Goal: Task Accomplishment & Management: Use online tool/utility

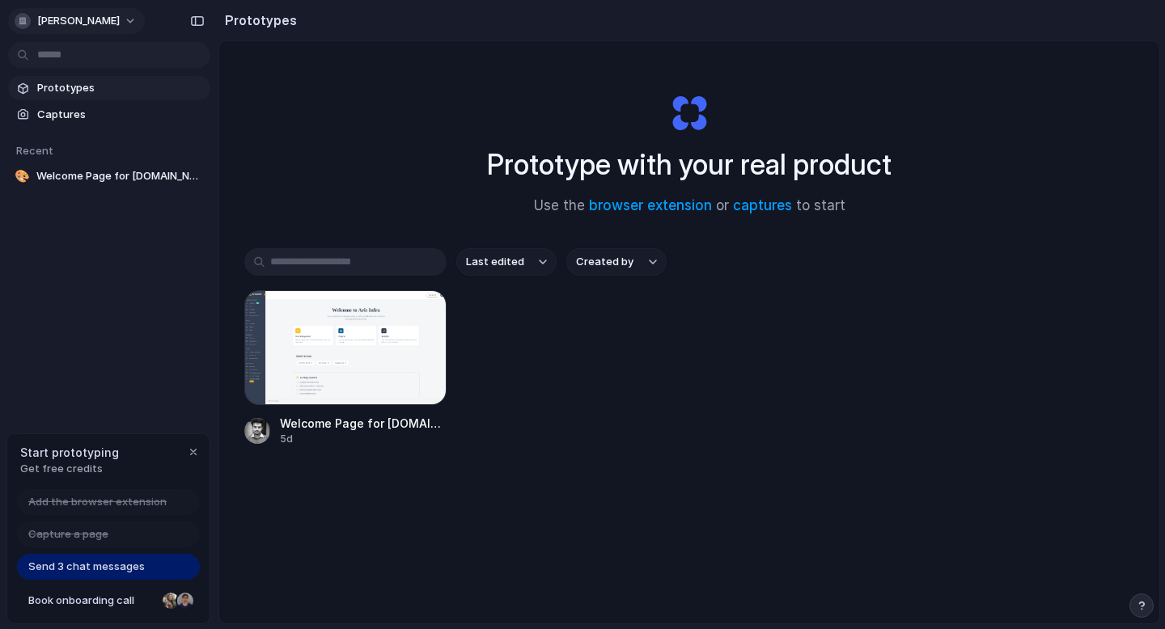
click at [95, 21] on button "[PERSON_NAME]" at bounding box center [76, 21] width 137 height 26
click at [408, 133] on div "Settings Invite members Change theme Sign out" at bounding box center [582, 314] width 1165 height 629
click at [363, 328] on div at bounding box center [345, 347] width 202 height 115
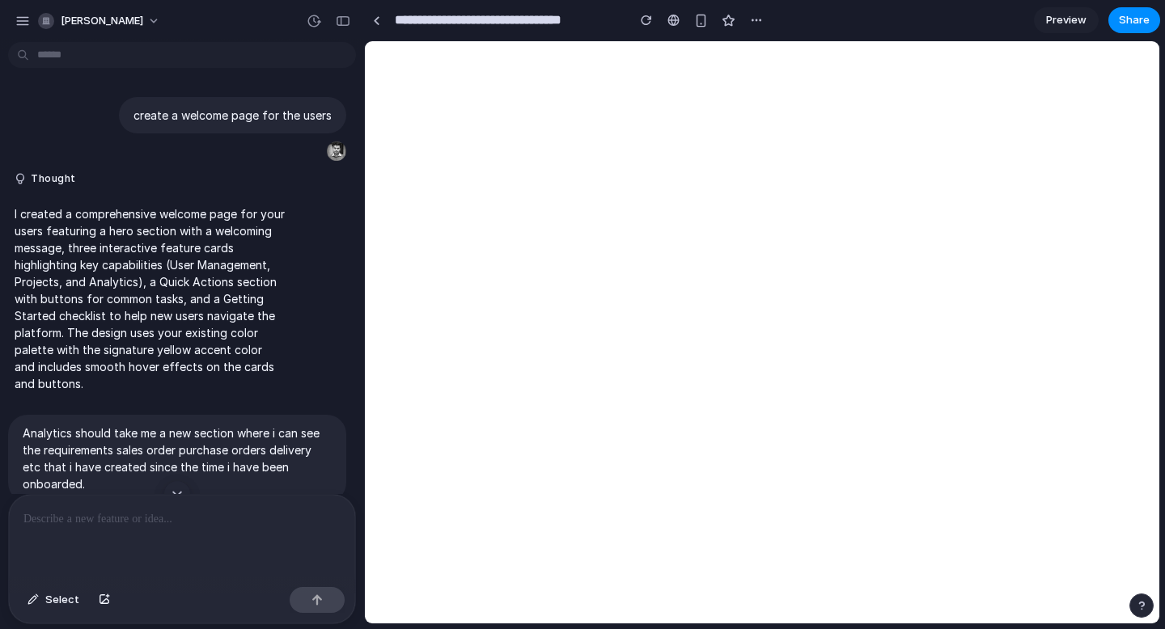
scroll to position [249, 0]
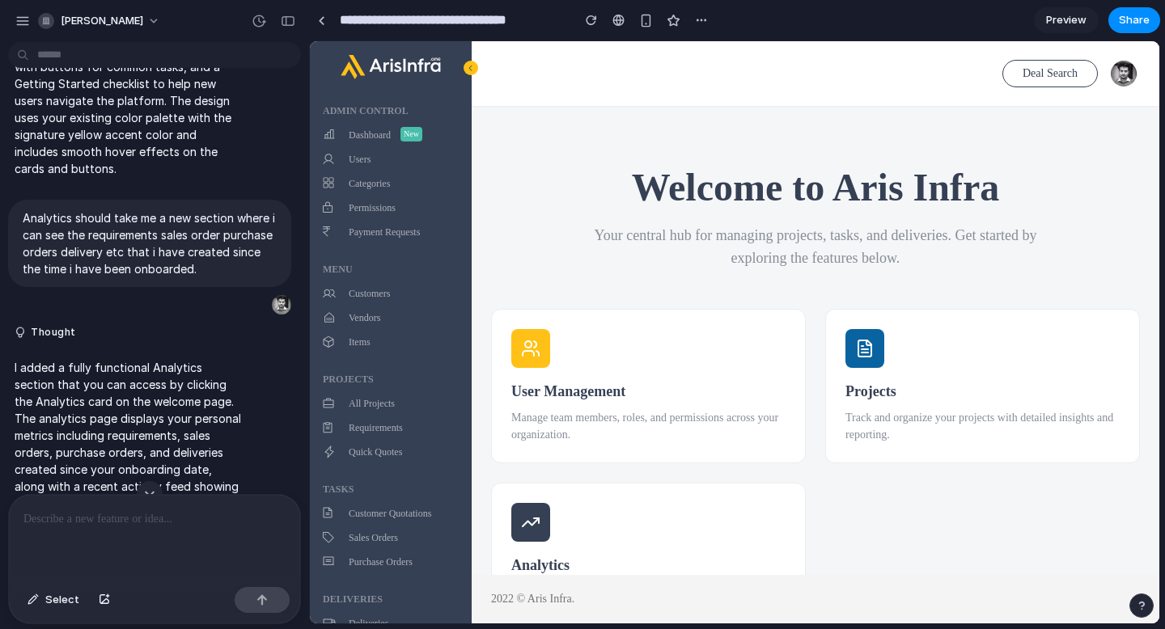
drag, startPoint x: 363, startPoint y: 275, endPoint x: 312, endPoint y: 286, distance: 52.2
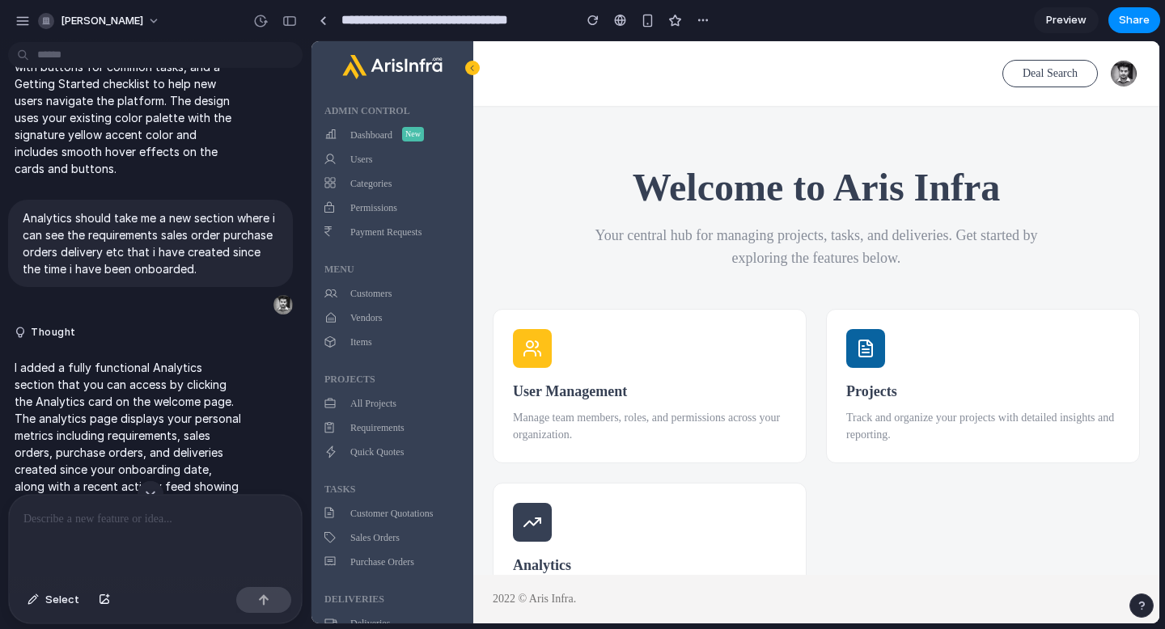
scroll to position [317, 0]
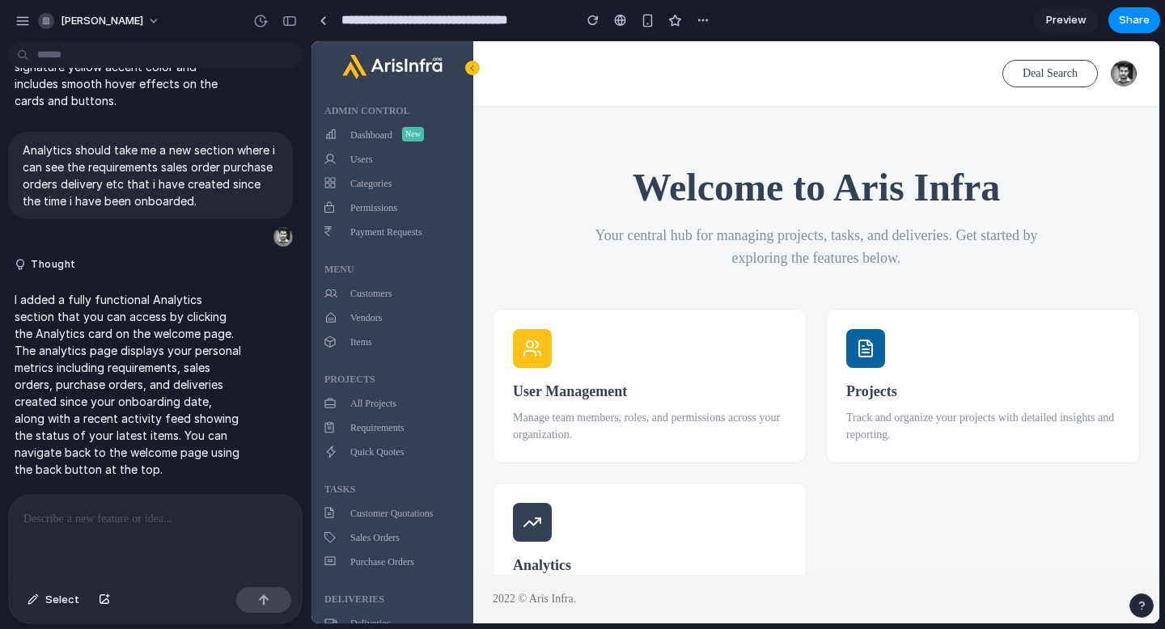
click at [170, 531] on div at bounding box center [155, 538] width 293 height 86
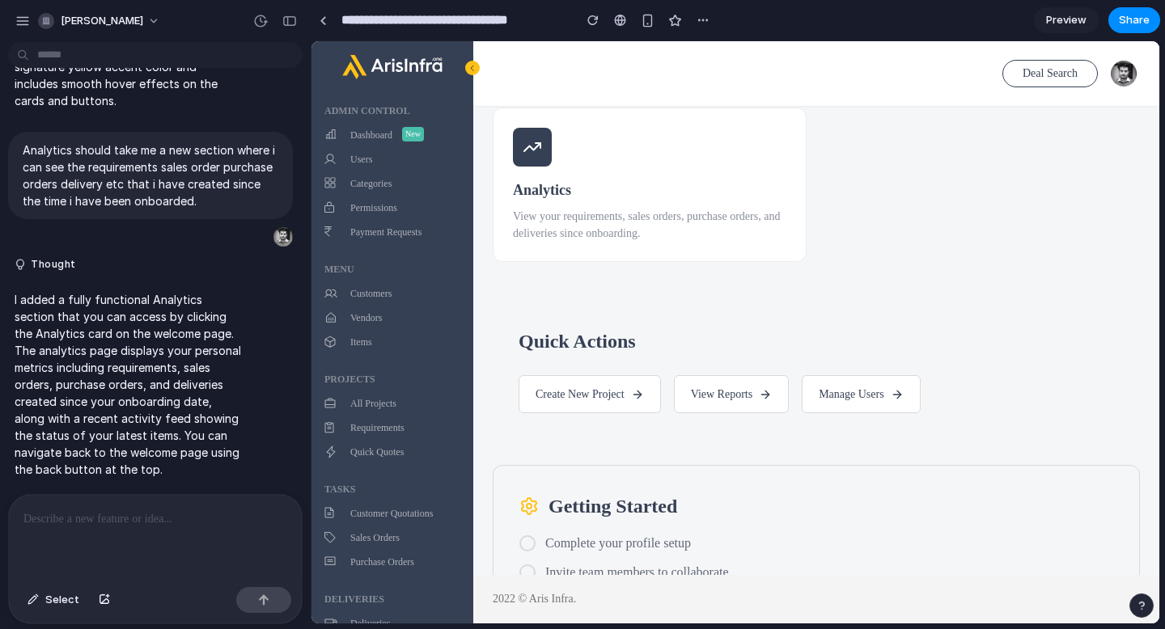
scroll to position [415, 0]
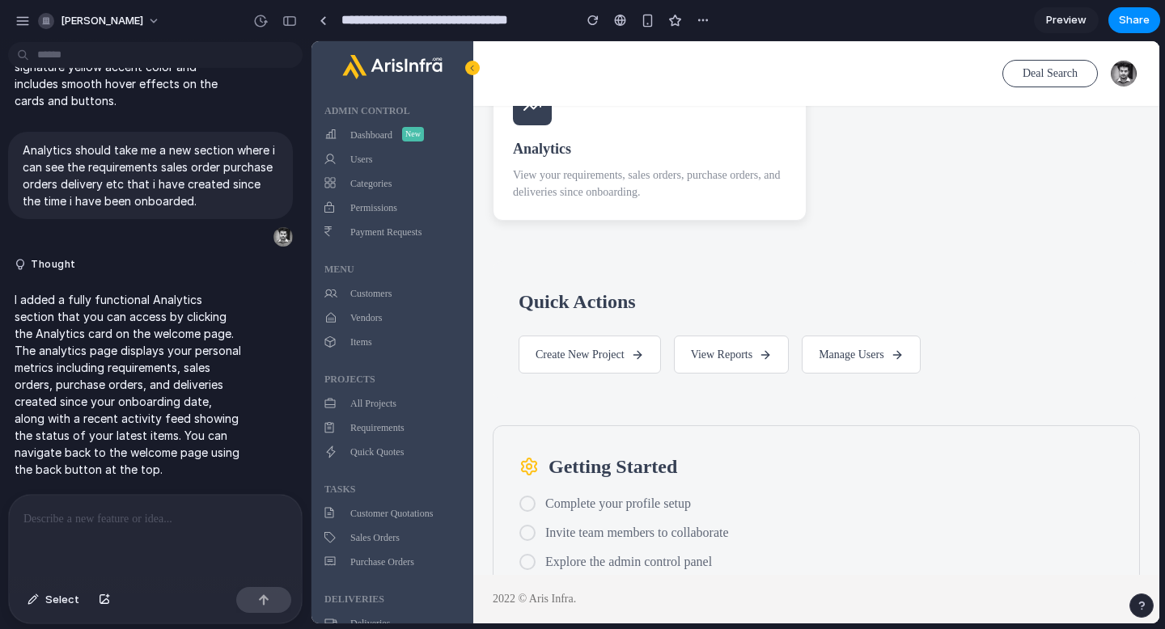
click at [607, 150] on h3 "Analytics" at bounding box center [649, 149] width 273 height 22
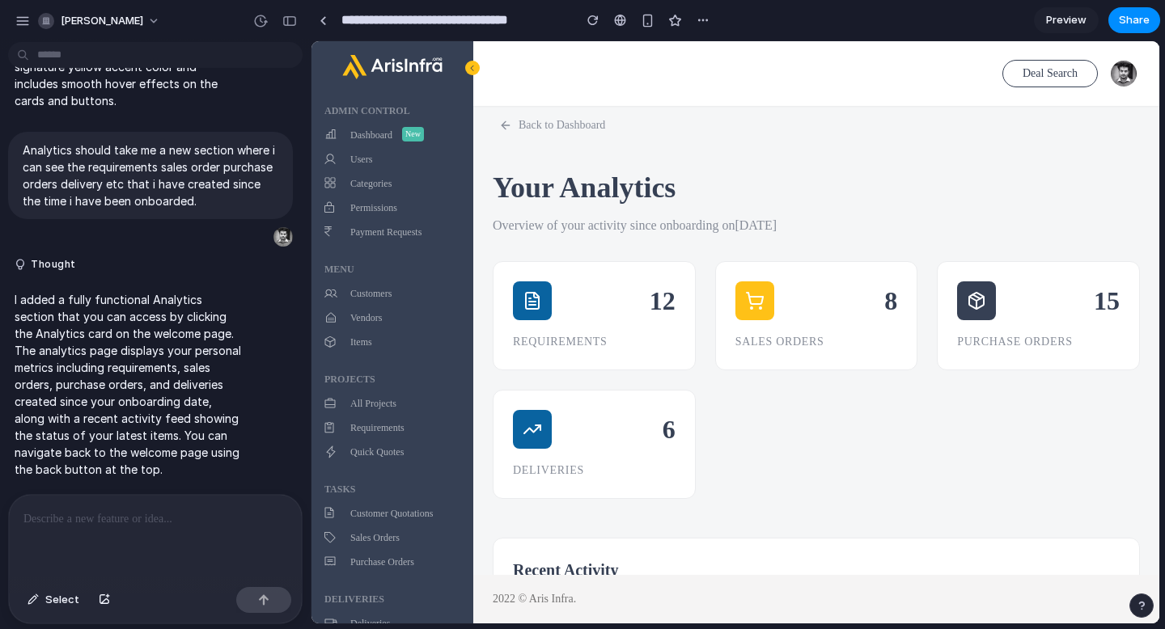
scroll to position [0, 0]
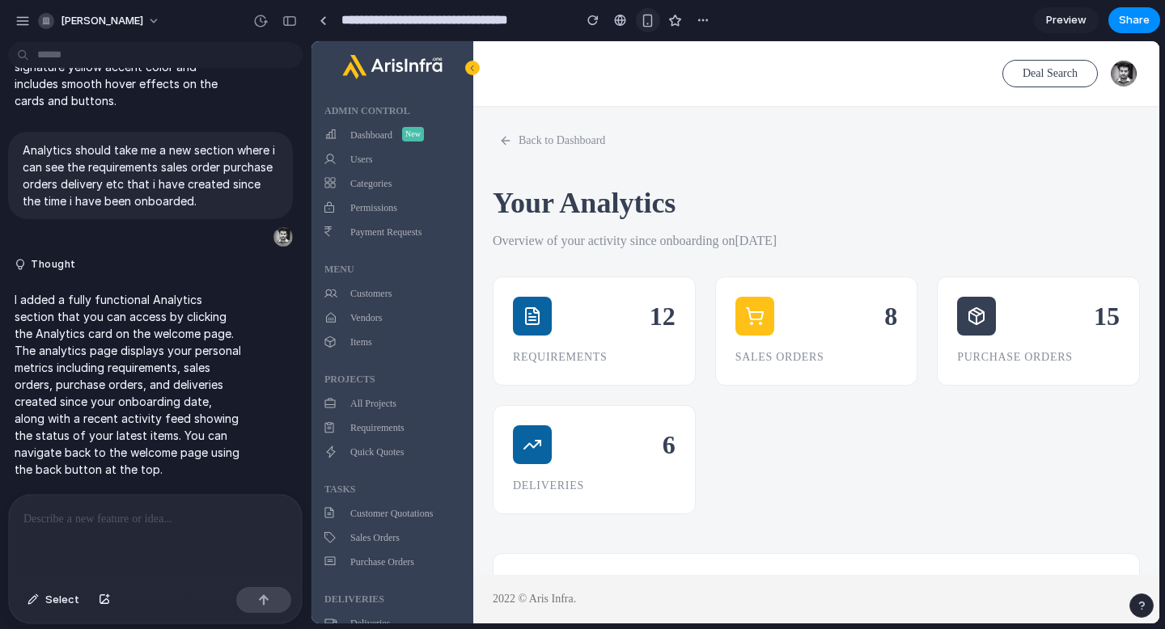
click at [647, 27] on button "button" at bounding box center [648, 20] width 24 height 24
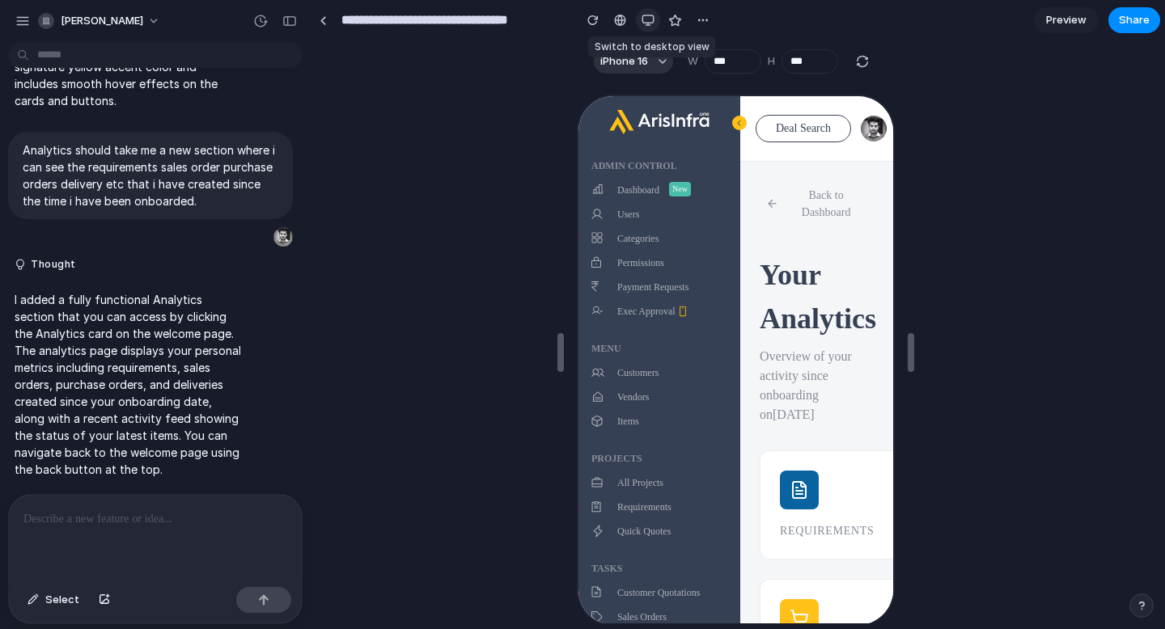
click at [647, 27] on button "button" at bounding box center [648, 20] width 24 height 24
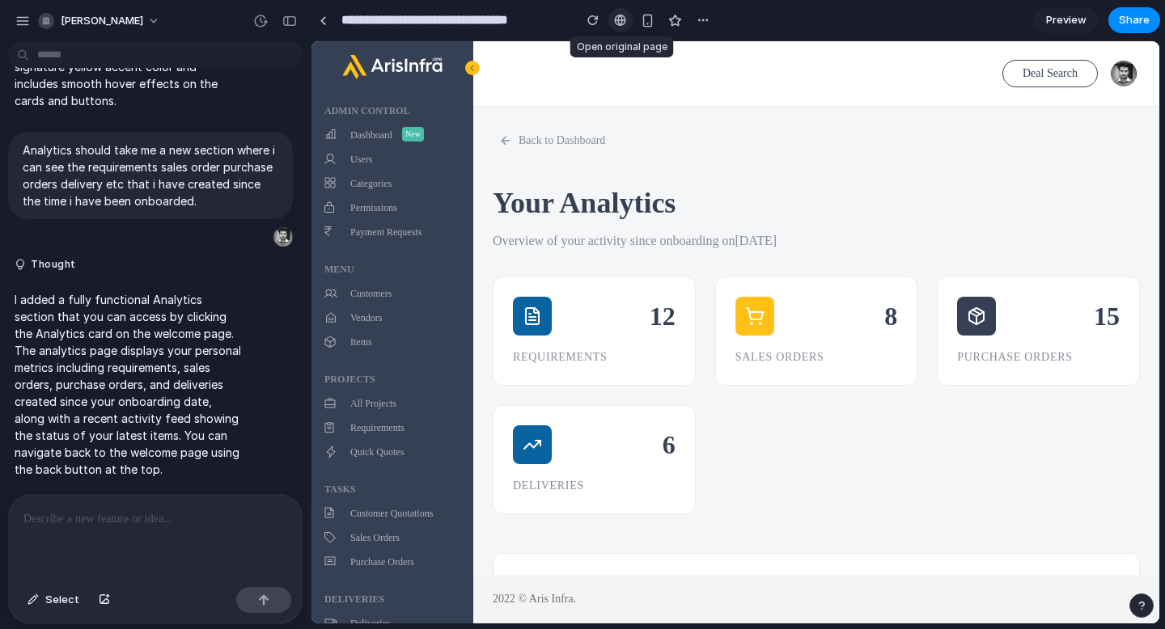
click at [624, 23] on div at bounding box center [620, 20] width 12 height 13
click at [707, 4] on div "**********" at bounding box center [513, 20] width 404 height 36
click at [707, 11] on button "button" at bounding box center [703, 20] width 24 height 24
click at [707, 20] on div "Duplicate Delete" at bounding box center [582, 314] width 1165 height 629
click at [1074, 7] on link "Preview" at bounding box center [1066, 20] width 65 height 26
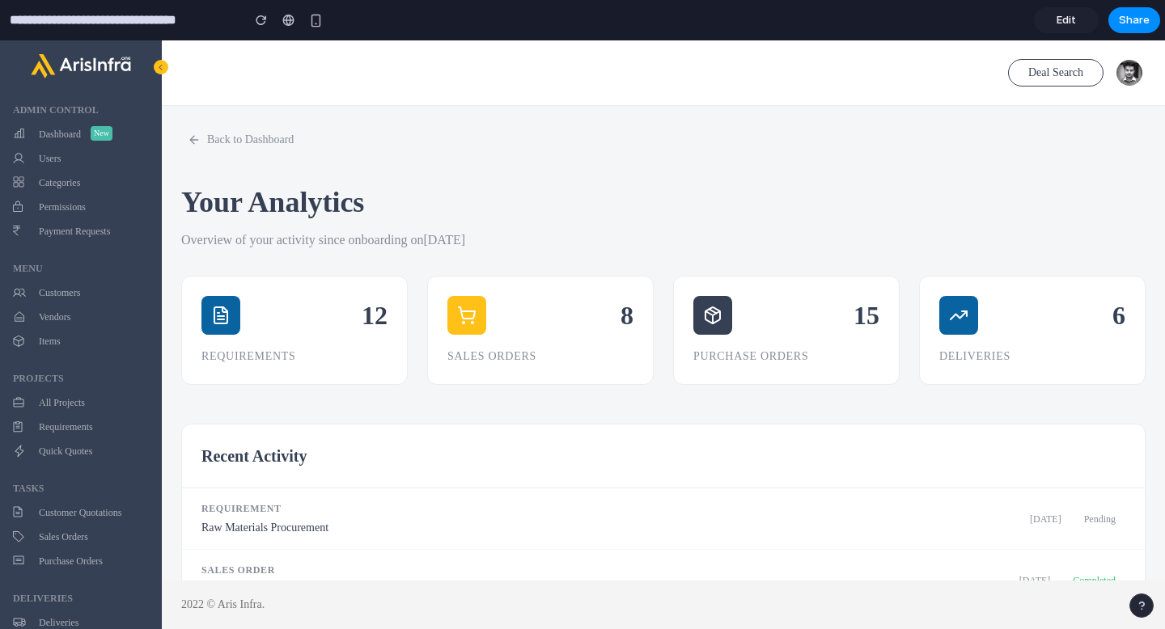
click at [1074, 15] on span "Edit" at bounding box center [1065, 20] width 19 height 16
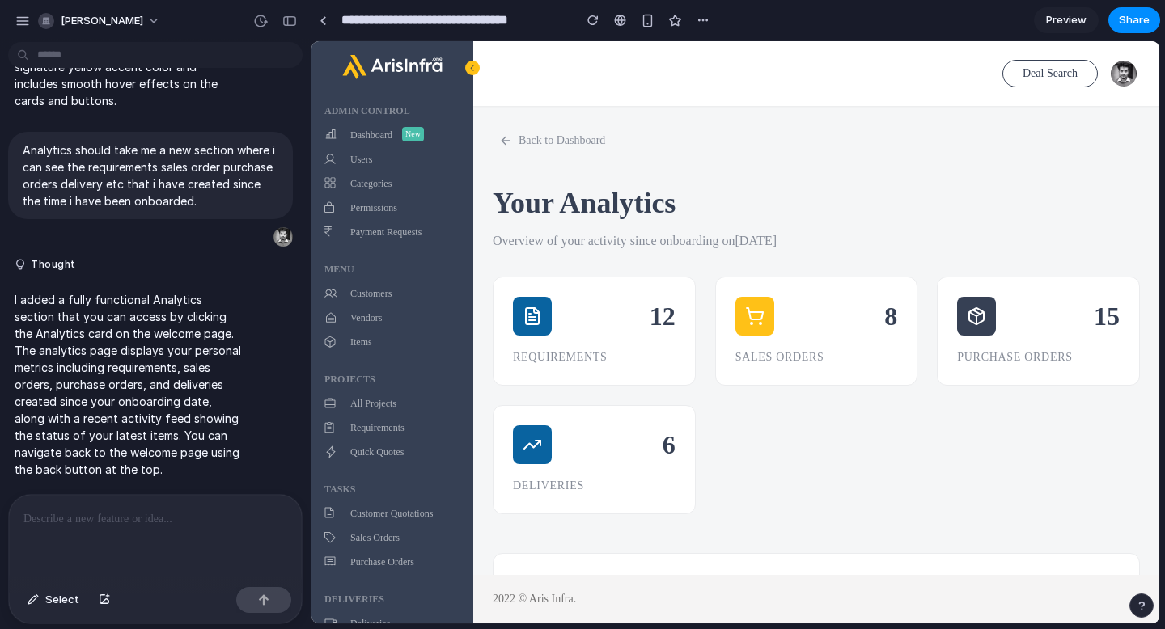
click at [1074, 15] on span "Preview" at bounding box center [1066, 20] width 40 height 16
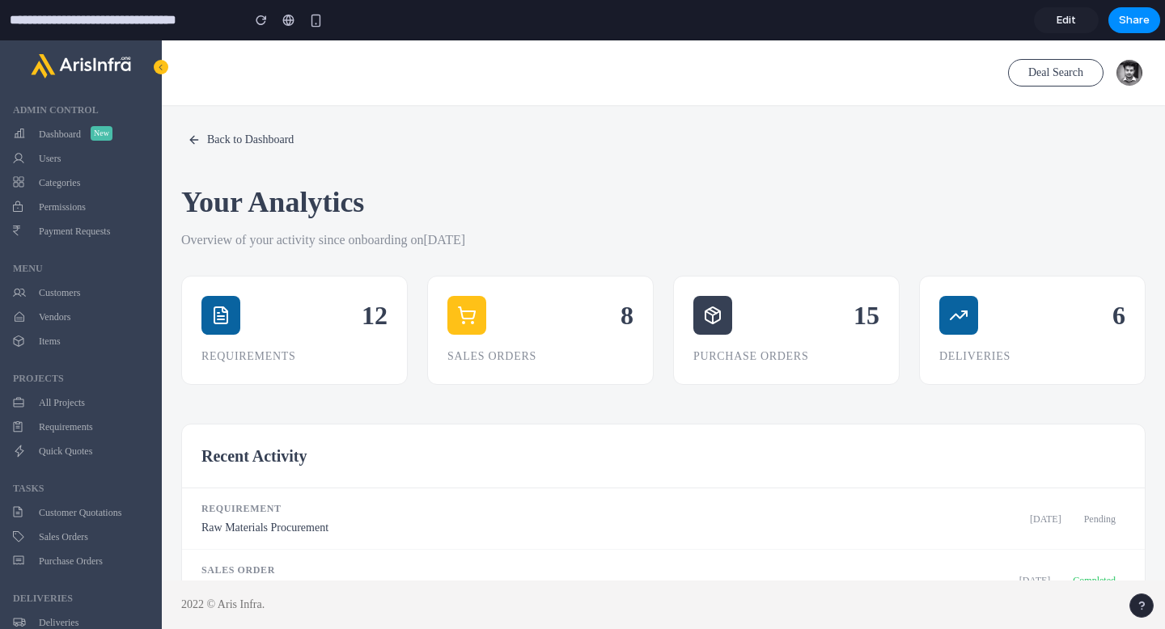
click at [250, 149] on button "Back to Dashboard" at bounding box center [240, 140] width 119 height 30
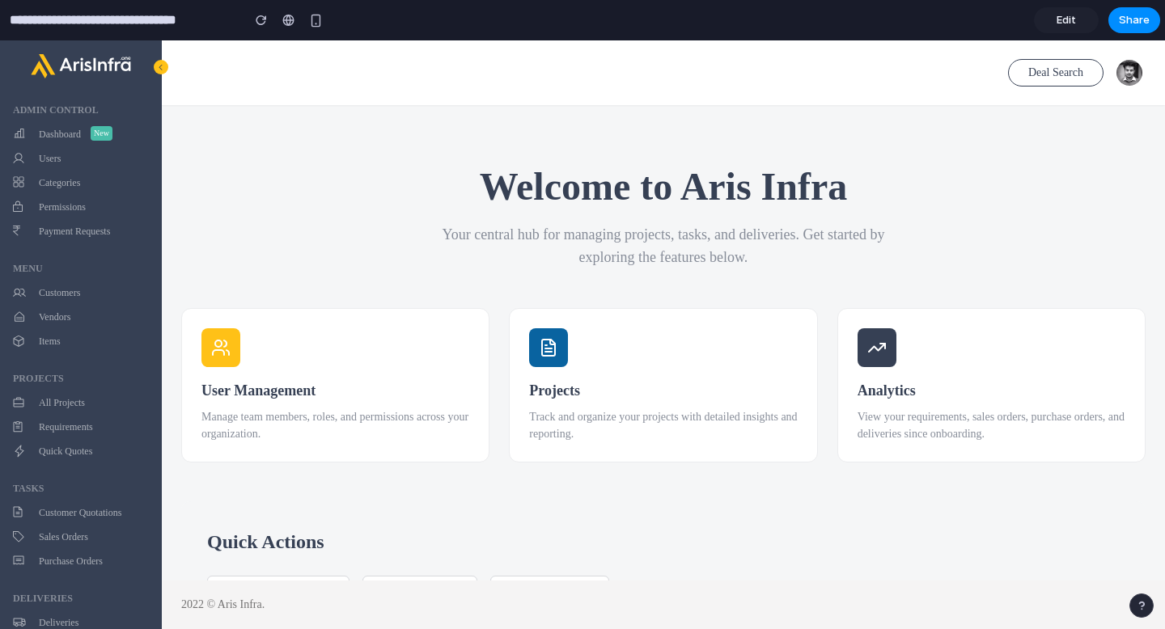
click at [1070, 15] on span "Edit" at bounding box center [1065, 20] width 19 height 16
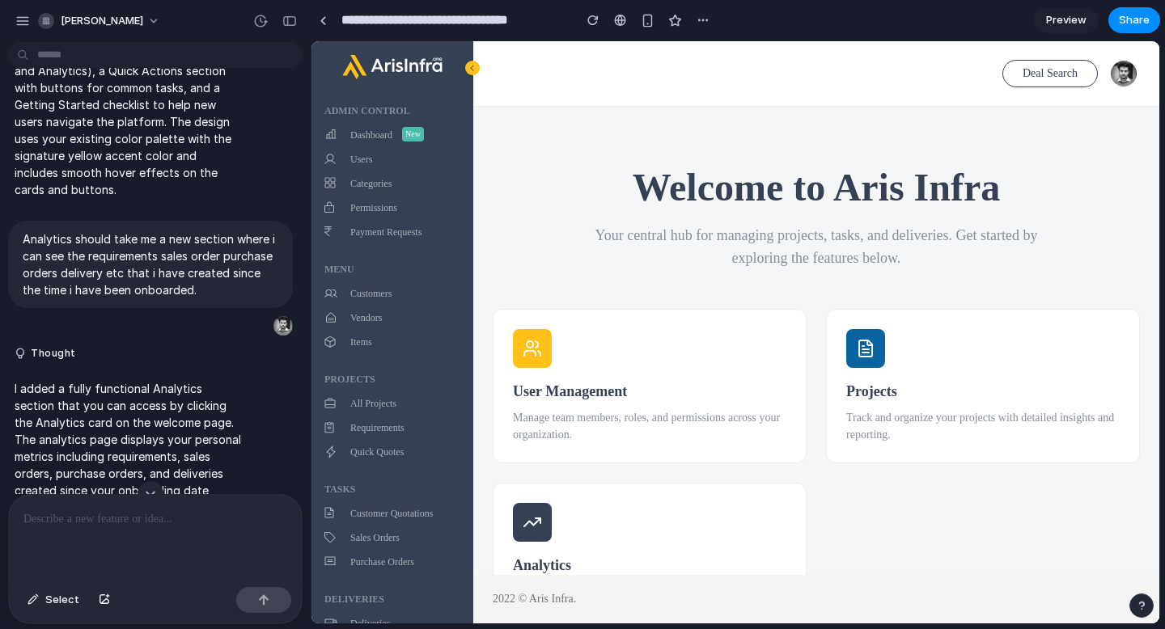
scroll to position [244, 0]
